Goal: Information Seeking & Learning: Learn about a topic

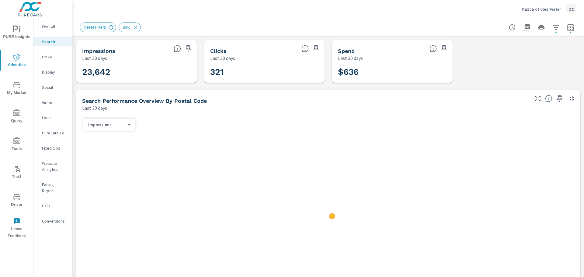
click at [108, 30] on icon at bounding box center [111, 27] width 7 height 7
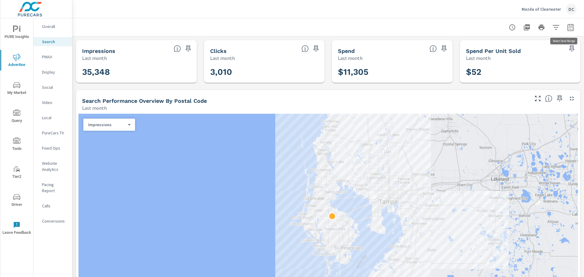
click at [567, 31] on button "button" at bounding box center [571, 27] width 12 height 12
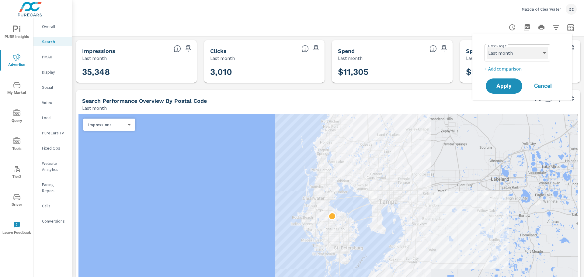
click at [548, 50] on select "Custom Yesterday Last week Last 7 days Last 14 days Last 30 days Last 45 days L…" at bounding box center [517, 53] width 61 height 12
click at [487, 47] on select "Custom Yesterday Last week Last 7 days Last 14 days Last 30 days Last 45 days L…" at bounding box center [517, 53] width 61 height 12
select select "Last 14 days"
click at [506, 67] on p "+ Add comparison" at bounding box center [524, 68] width 78 height 7
select select "Previous period"
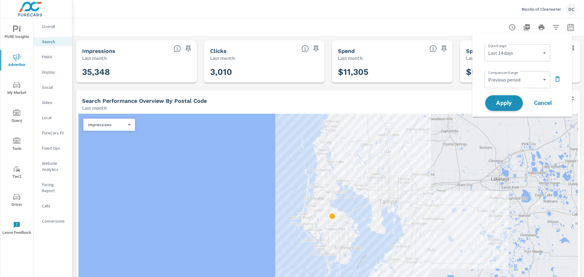
click at [498, 102] on span "Apply" at bounding box center [504, 103] width 25 height 6
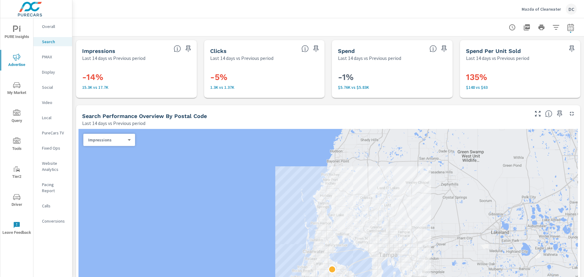
click at [17, 91] on span "My Market" at bounding box center [16, 89] width 29 height 15
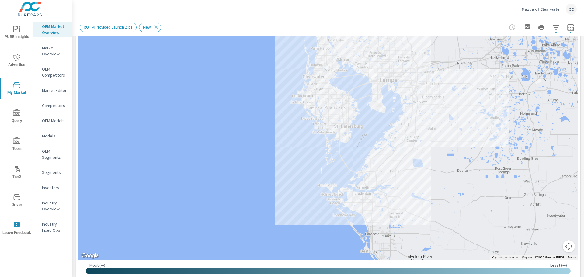
scroll to position [71, 0]
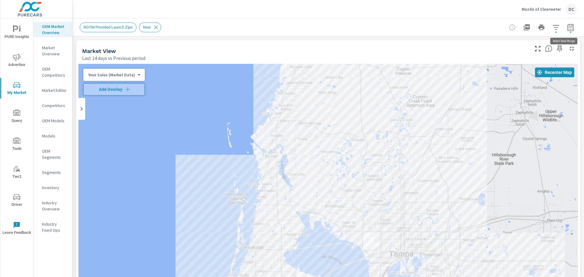
click at [567, 28] on icon "button" at bounding box center [570, 27] width 7 height 7
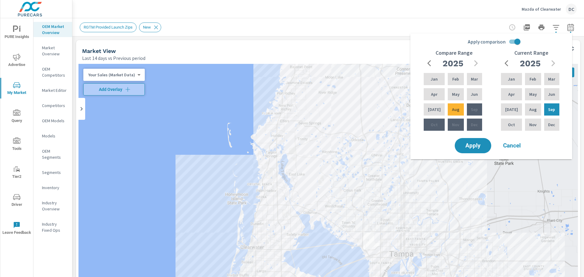
click at [517, 42] on input "Apply comparison" at bounding box center [517, 42] width 35 height 12
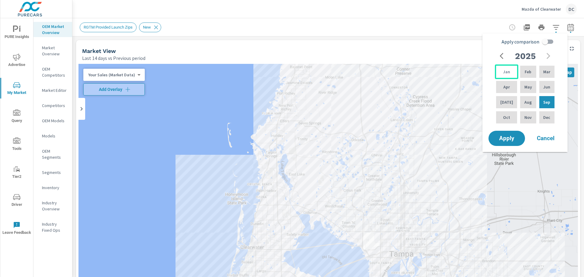
click at [499, 70] on div "Jan" at bounding box center [506, 72] width 23 height 15
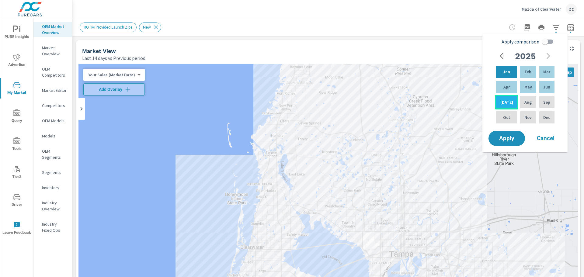
click at [515, 100] on div "Jul" at bounding box center [506, 102] width 23 height 15
click at [546, 41] on input "Apply comparison" at bounding box center [545, 42] width 35 height 12
checkbox input "true"
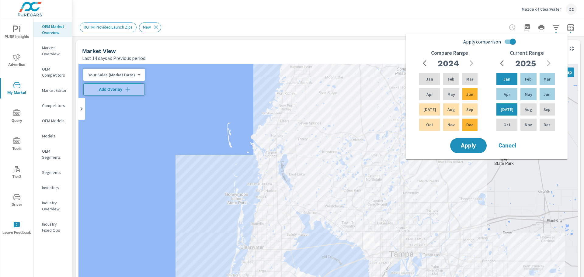
click at [510, 143] on span "Cancel" at bounding box center [508, 145] width 24 height 5
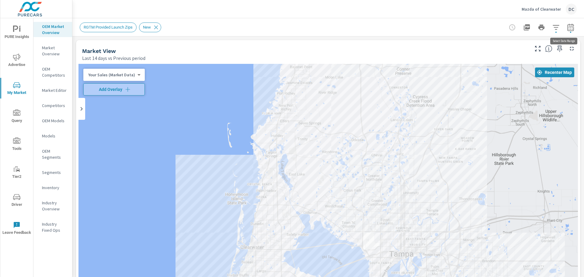
click at [567, 30] on icon "button" at bounding box center [570, 27] width 7 height 7
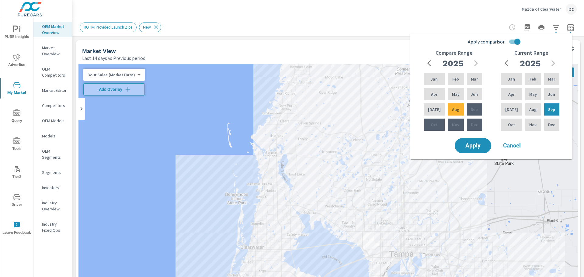
click at [517, 43] on input "Apply comparison" at bounding box center [517, 42] width 35 height 12
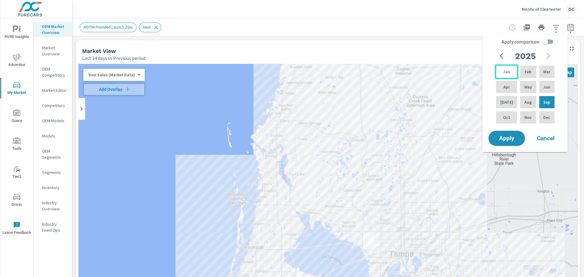
click at [507, 70] on p "Jan" at bounding box center [506, 72] width 7 height 6
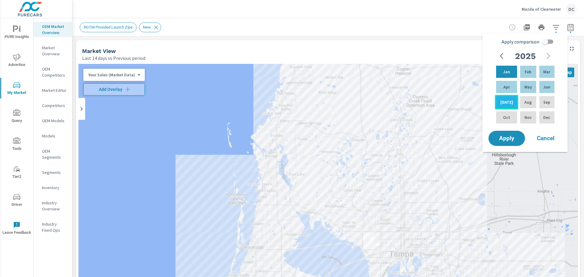
click at [506, 101] on p "Jul" at bounding box center [507, 102] width 13 height 6
click at [550, 42] on input "Apply comparison" at bounding box center [545, 42] width 35 height 12
checkbox input "true"
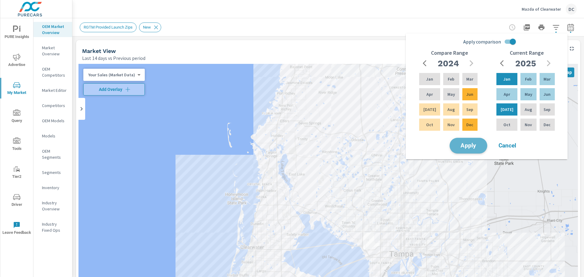
click at [475, 144] on span "Apply" at bounding box center [468, 146] width 25 height 6
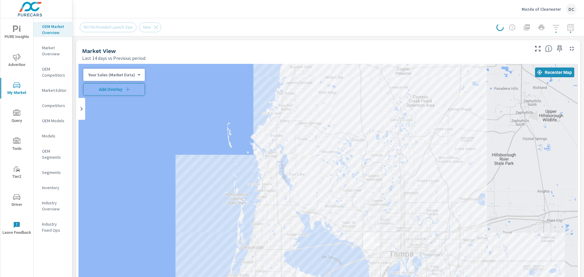
click at [109, 87] on span "Add Overlay" at bounding box center [114, 89] width 56 height 6
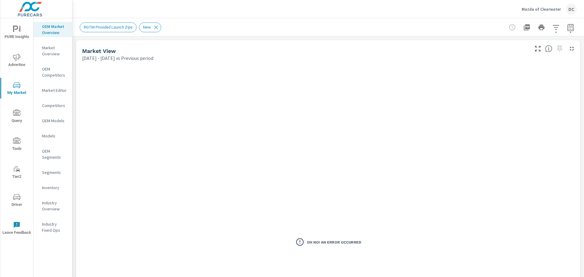
click at [316, 240] on h3 "Oh No! An Error Occurred" at bounding box center [334, 242] width 54 height 5
click at [567, 27] on icon "button" at bounding box center [570, 27] width 7 height 7
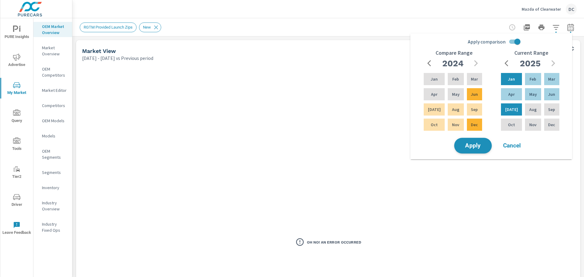
click at [476, 149] on span "Apply" at bounding box center [473, 146] width 25 height 6
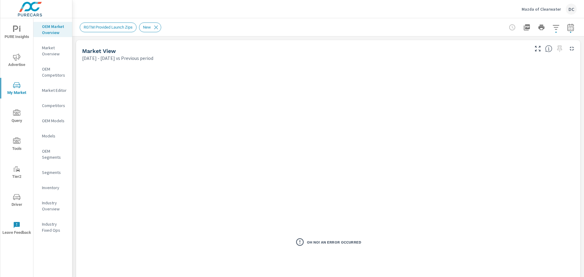
click at [554, 28] on icon "button" at bounding box center [556, 27] width 7 height 7
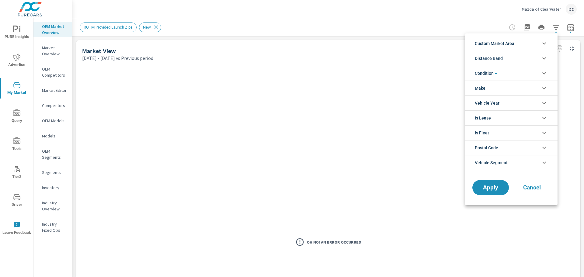
click at [530, 70] on li "Condition" at bounding box center [511, 73] width 93 height 15
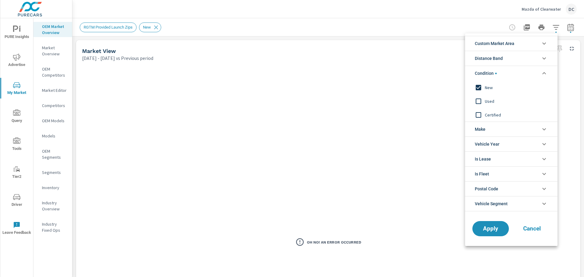
click at [530, 70] on li "Condition" at bounding box center [511, 73] width 93 height 15
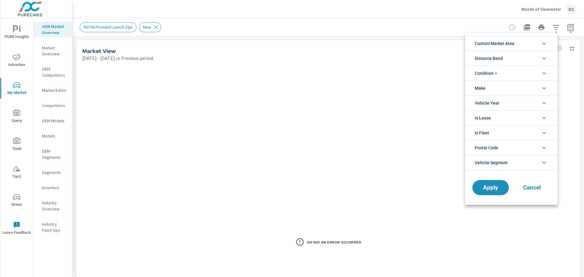
click at [534, 53] on li "Distance Band" at bounding box center [511, 58] width 93 height 15
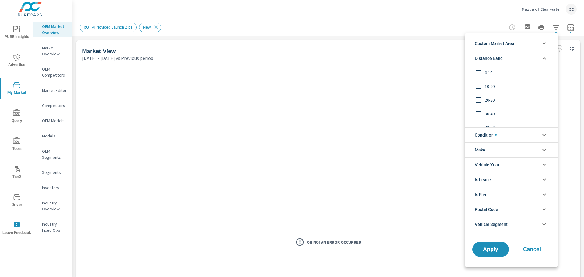
click at [482, 98] on input "filter options" at bounding box center [478, 100] width 13 height 13
click at [510, 45] on span "Custom Market Area" at bounding box center [495, 43] width 40 height 15
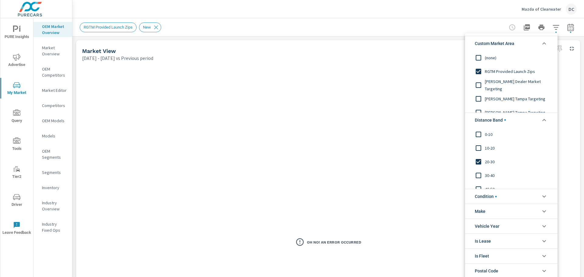
click at [510, 45] on span "Custom Market Area" at bounding box center [495, 43] width 40 height 15
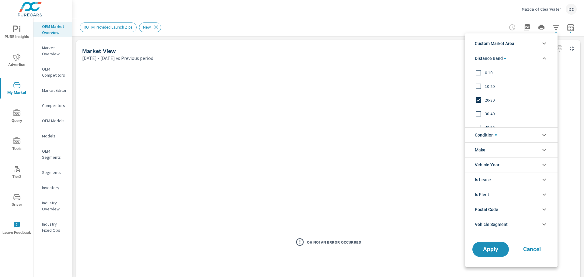
click at [493, 147] on li "Make" at bounding box center [511, 149] width 93 height 15
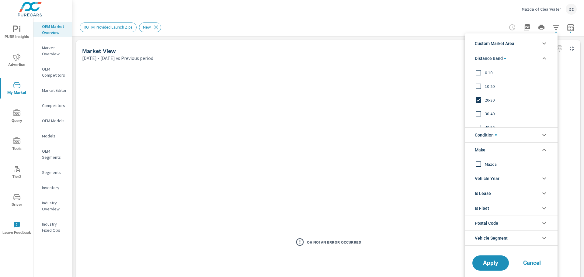
click at [489, 165] on span "Mazda" at bounding box center [518, 163] width 67 height 7
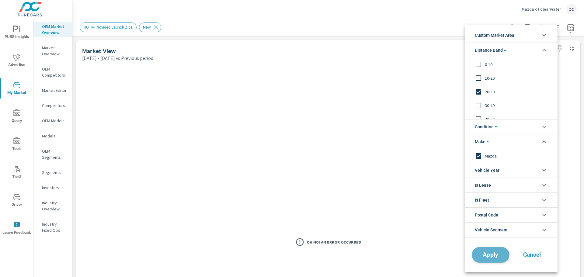
click at [494, 255] on span "Apply" at bounding box center [490, 255] width 25 height 6
